Goal: Information Seeking & Learning: Learn about a topic

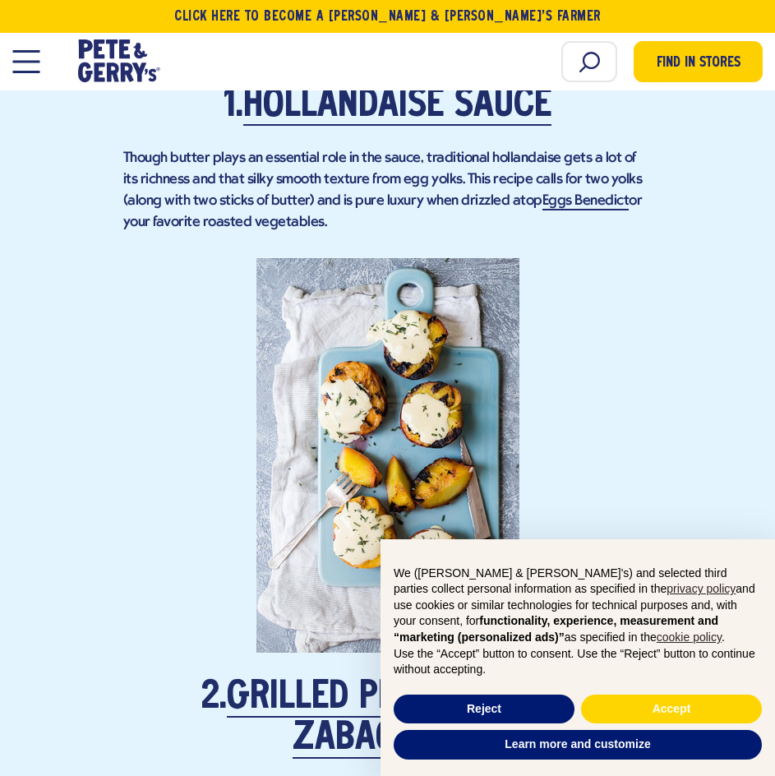
scroll to position [1562, 0]
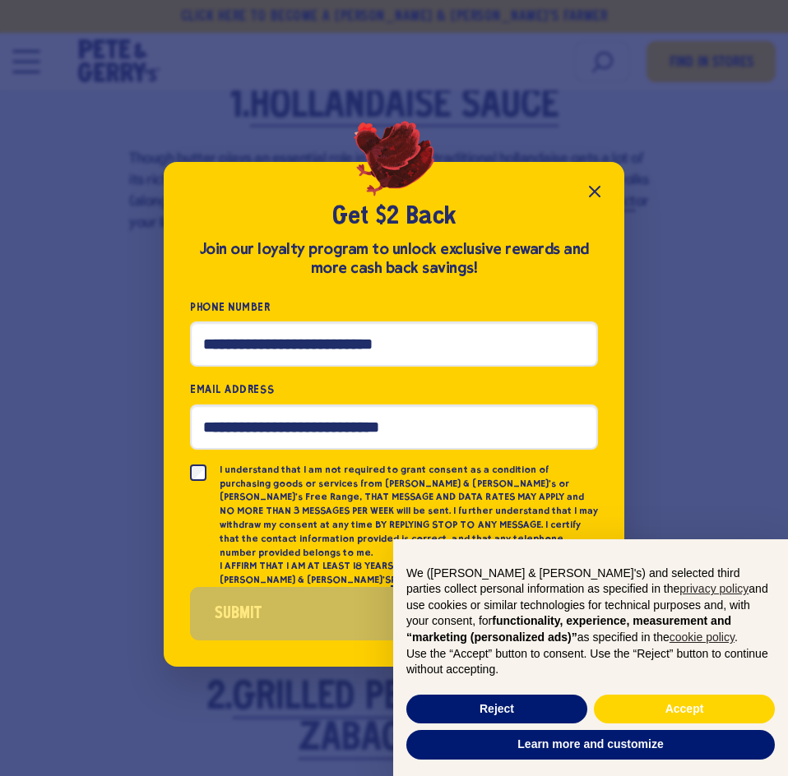
click at [594, 196] on icon "Close popup" at bounding box center [595, 192] width 20 height 20
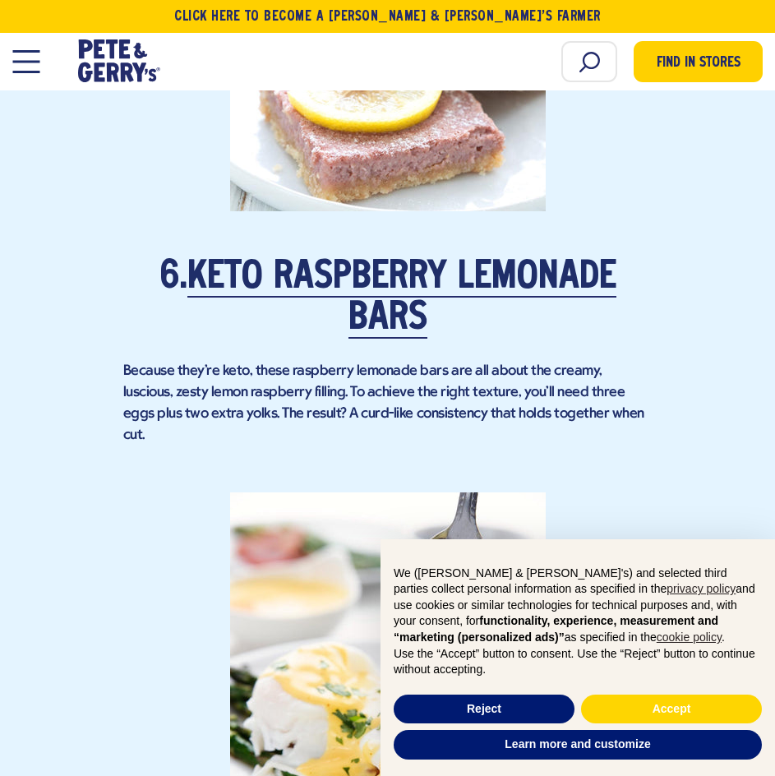
scroll to position [4029, 0]
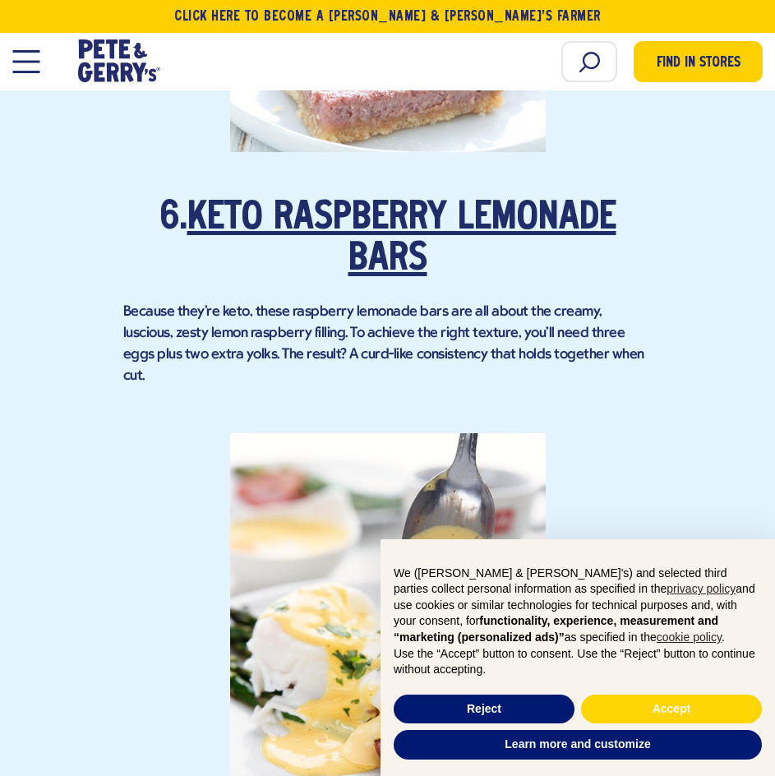
click at [396, 240] on link "Keto Raspberry Lemonade Bars" at bounding box center [401, 240] width 429 height 80
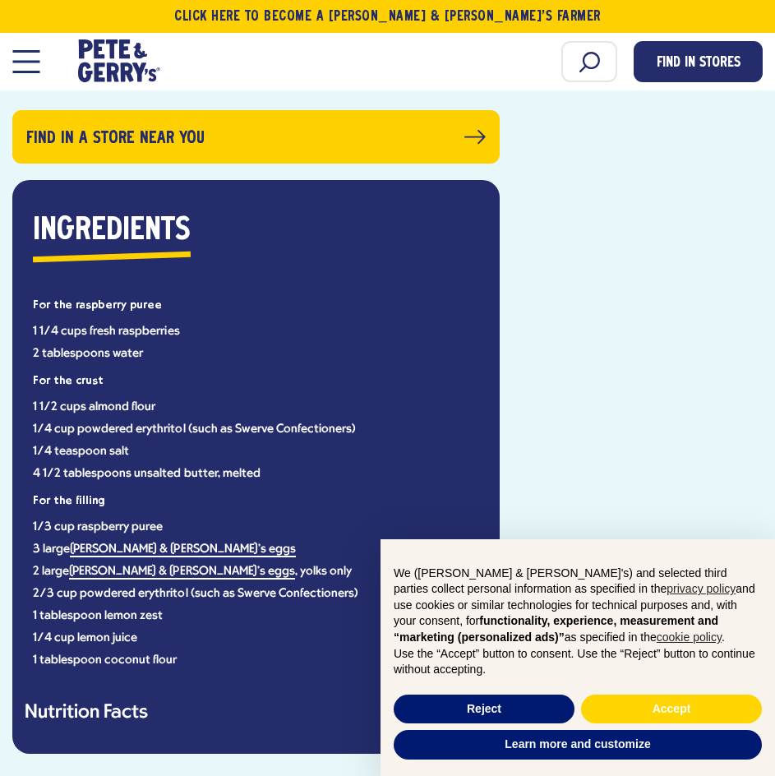
scroll to position [1151, 0]
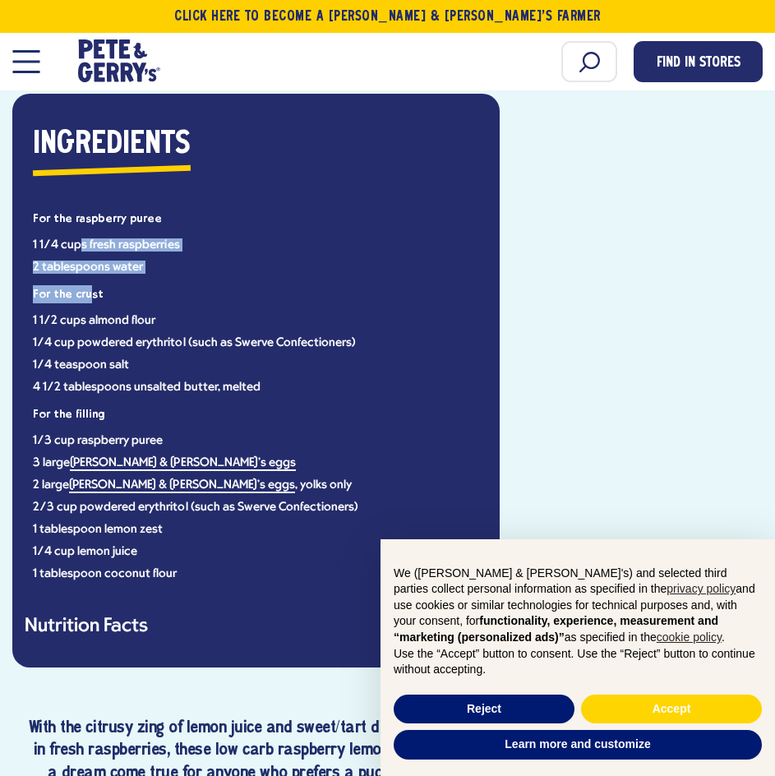
drag, startPoint x: 83, startPoint y: 246, endPoint x: 106, endPoint y: 311, distance: 68.9
click at [91, 288] on div "Ingredients For the raspberry puree 1 1/4 cups fresh raspberries 2 tablespoons …" at bounding box center [256, 352] width 463 height 456
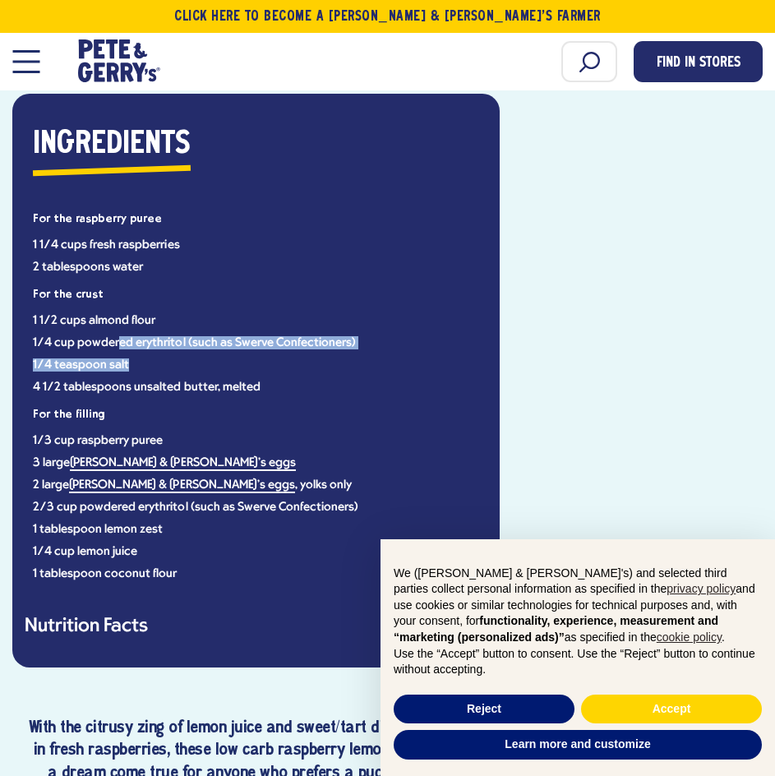
drag, startPoint x: 120, startPoint y: 346, endPoint x: 126, endPoint y: 365, distance: 19.8
click at [126, 365] on ul "1 1/2 cups almond flour 1/4 cup powdered erythritol (such as Swerve Confectione…" at bounding box center [256, 354] width 447 height 79
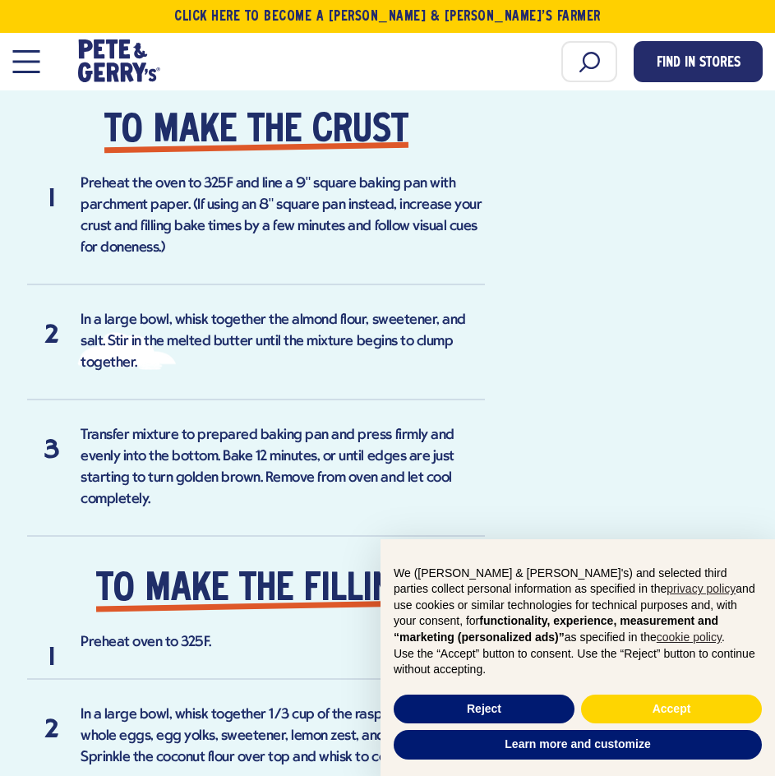
scroll to position [2220, 0]
